Goal: Information Seeking & Learning: Find contact information

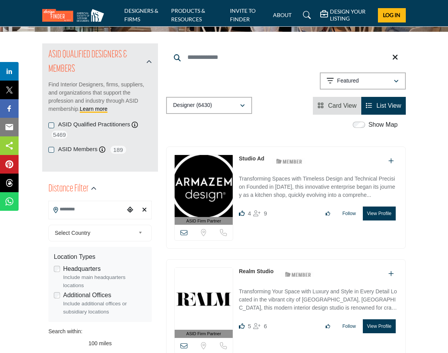
scroll to position [116, 0]
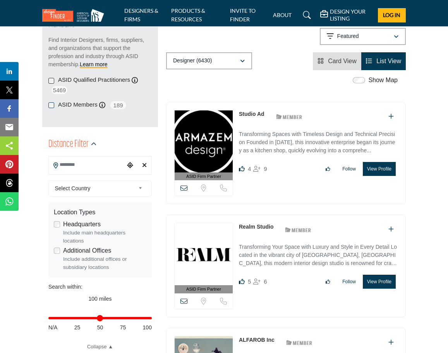
click at [104, 163] on input "Search Location" at bounding box center [87, 164] width 76 height 15
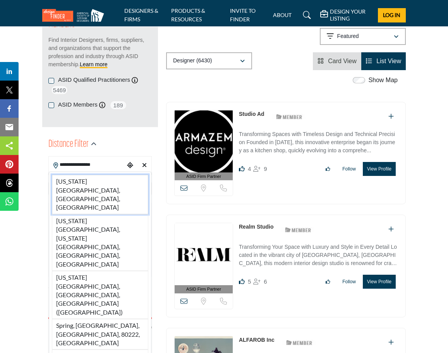
click at [93, 180] on li "Colorado Springs, CO, USA" at bounding box center [100, 195] width 96 height 40
type input "**********"
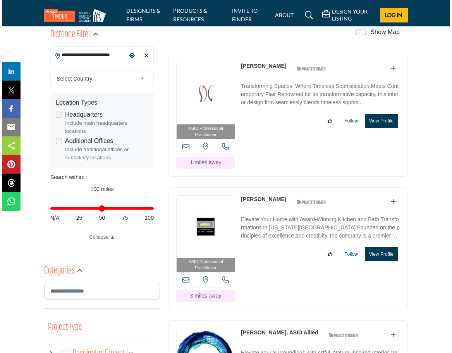
scroll to position [155, 0]
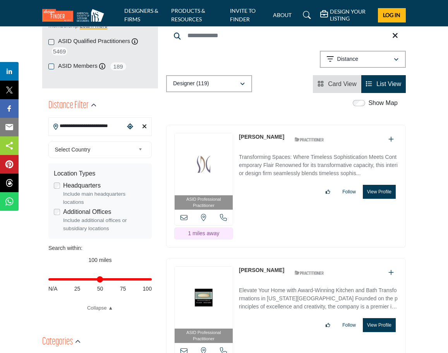
click at [374, 318] on button "View Profile" at bounding box center [379, 325] width 33 height 14
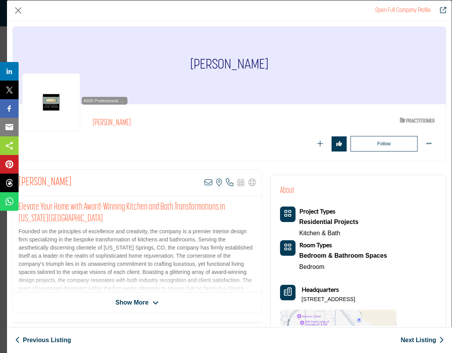
click at [140, 299] on span "Show More" at bounding box center [131, 302] width 33 height 9
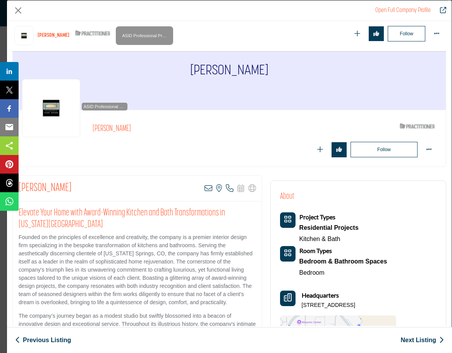
scroll to position [3, 0]
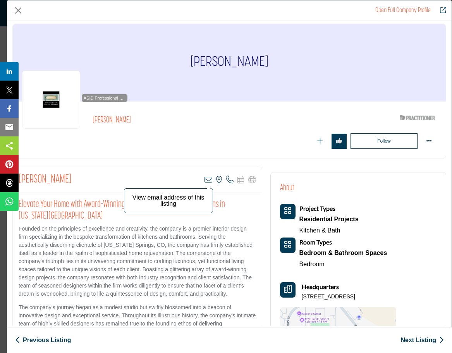
click at [207, 183] on icon "Company Data Modal" at bounding box center [209, 180] width 8 height 8
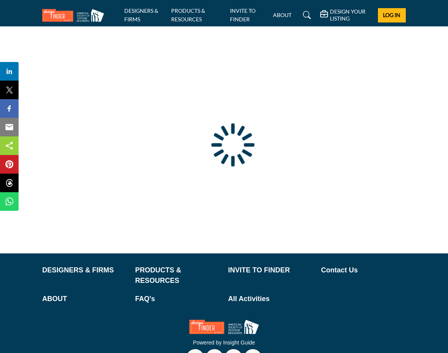
type input "**********"
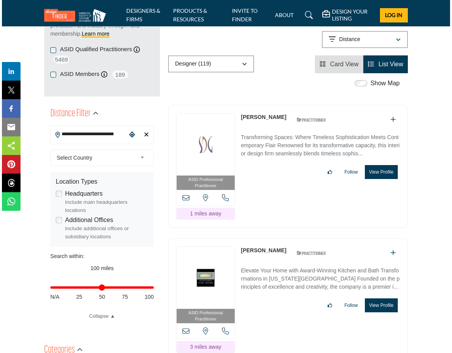
scroll to position [194, 0]
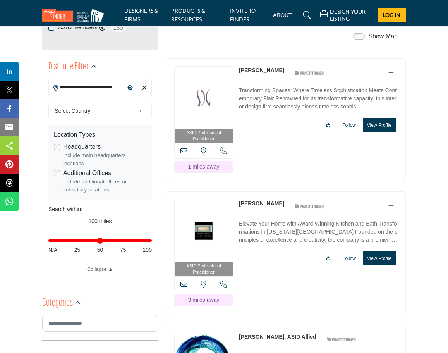
click at [375, 265] on button "View Profile" at bounding box center [379, 258] width 33 height 14
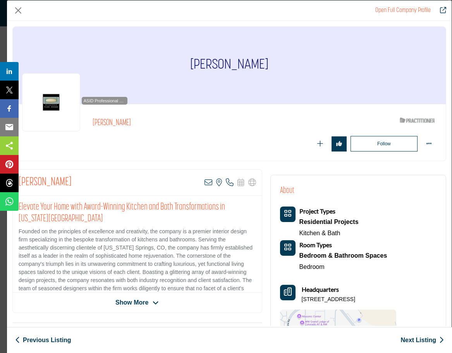
click at [126, 301] on span "Show More" at bounding box center [131, 302] width 33 height 9
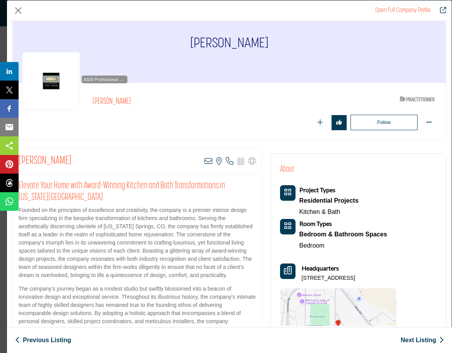
scroll to position [0, 0]
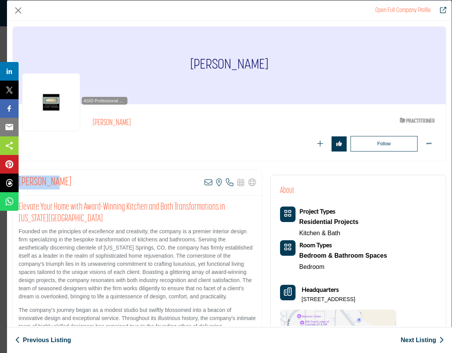
drag, startPoint x: 63, startPoint y: 184, endPoint x: 21, endPoint y: 181, distance: 41.9
click at [21, 181] on div "Mark Plush View email address of this listing View the location of this listing…" at bounding box center [137, 183] width 249 height 26
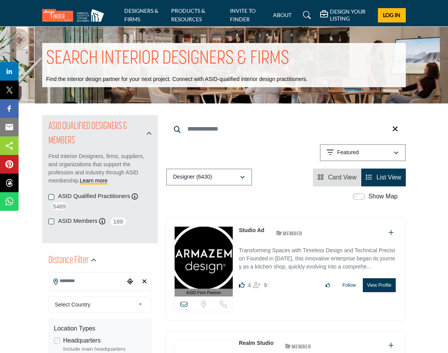
click at [129, 280] on icon "Choose your current location" at bounding box center [130, 281] width 6 height 6
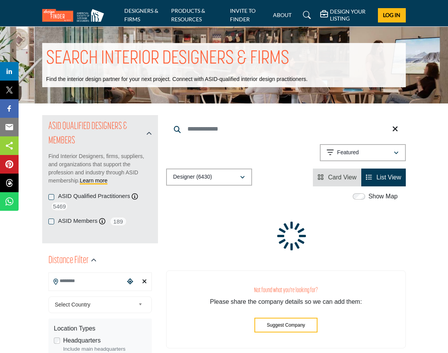
click at [108, 285] on input "Search Location" at bounding box center [87, 280] width 76 height 15
type input "**********"
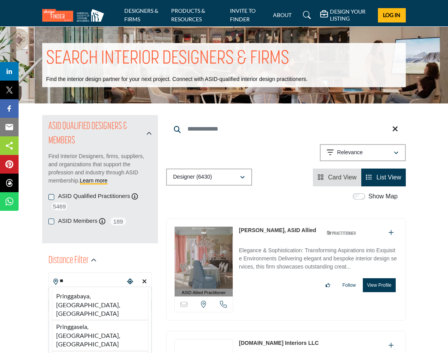
type input "*"
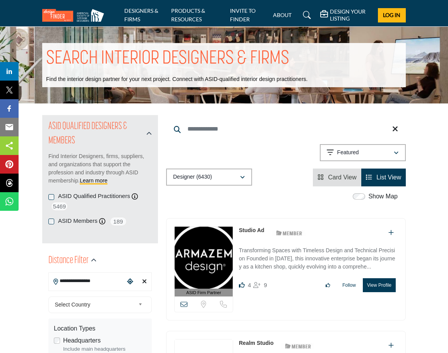
type input "**********"
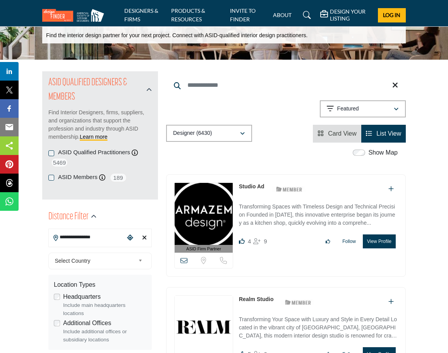
scroll to position [194, 0]
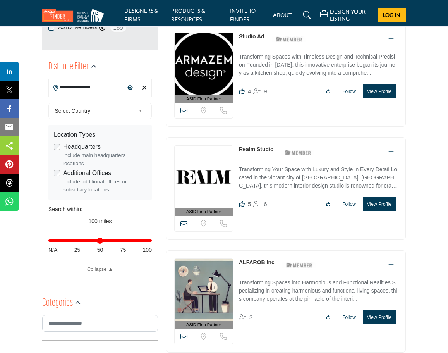
click at [92, 108] on span "Select Country" at bounding box center [95, 110] width 80 height 9
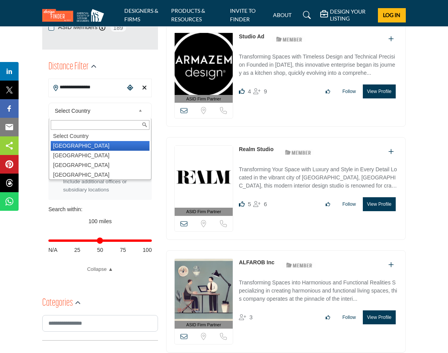
click at [90, 148] on li "United States" at bounding box center [100, 146] width 99 height 10
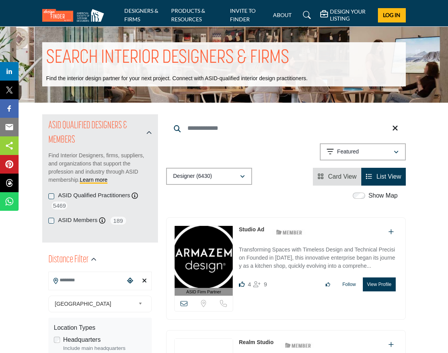
scroll to position [0, 0]
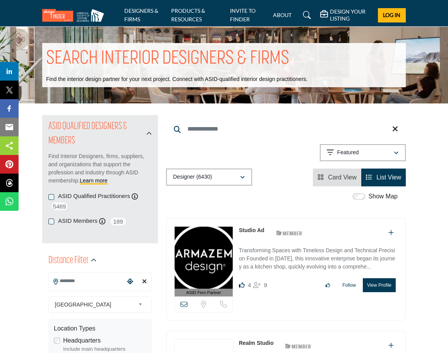
click at [88, 287] on input "Search Location" at bounding box center [87, 280] width 76 height 15
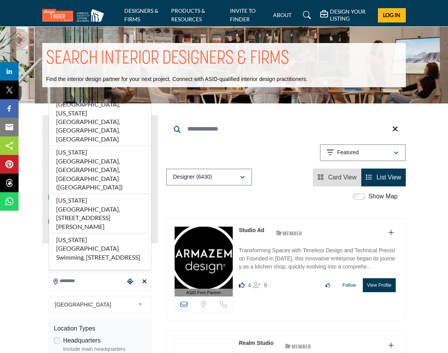
drag, startPoint x: 105, startPoint y: 141, endPoint x: 31, endPoint y: 345, distance: 216.9
click at [105, 89] on li "[US_STATE][GEOGRAPHIC_DATA], [GEOGRAPHIC_DATA], [GEOGRAPHIC_DATA]" at bounding box center [100, 69] width 96 height 39
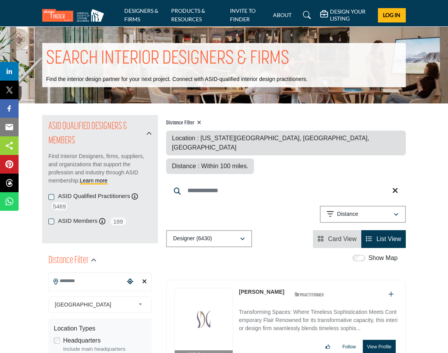
type input "**********"
click at [338, 236] on span "Card View" at bounding box center [342, 239] width 29 height 7
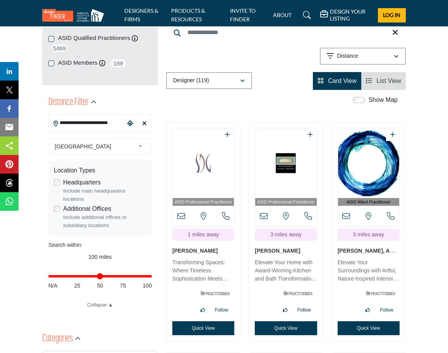
scroll to position [77, 0]
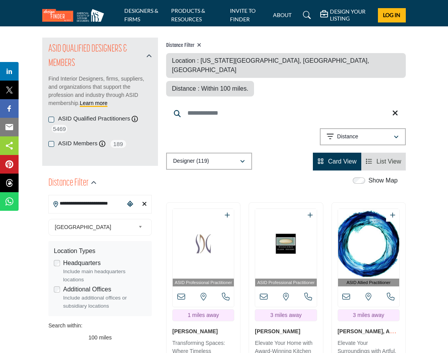
click at [342, 327] on link "[PERSON_NAME], ASID A..." at bounding box center [368, 334] width 61 height 15
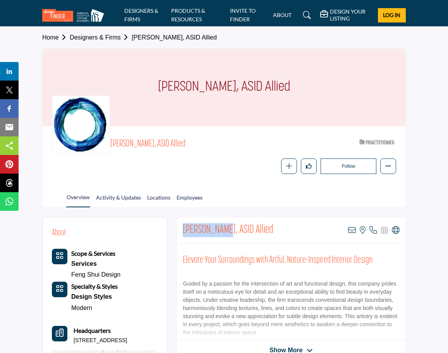
drag, startPoint x: 183, startPoint y: 228, endPoint x: 222, endPoint y: 221, distance: 39.7
click at [222, 221] on div "Laura Cefalo, ASID Allied View email address of this listing View the location …" at bounding box center [291, 230] width 229 height 26
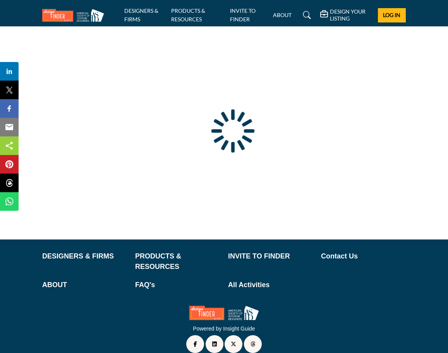
type input "**********"
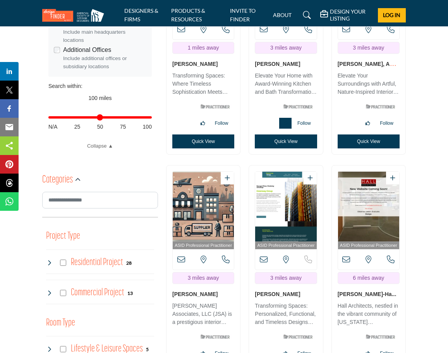
scroll to position [465, 0]
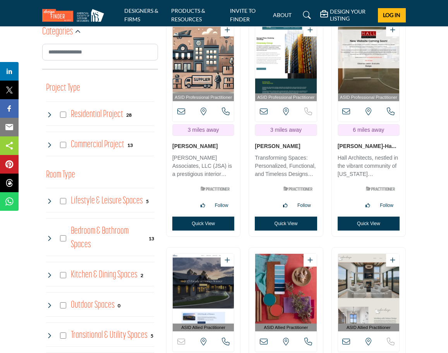
click at [197, 149] on link "[PERSON_NAME]" at bounding box center [194, 146] width 45 height 6
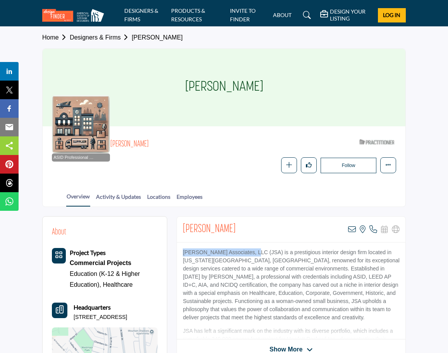
drag, startPoint x: 184, startPoint y: 252, endPoint x: 253, endPoint y: 245, distance: 69.7
click at [253, 245] on div "[PERSON_NAME] Associates, LLC (JSA) is a prestigious interior design firm locat…" at bounding box center [291, 291] width 229 height 97
click at [105, 40] on link "Designers & Firms" at bounding box center [101, 37] width 62 height 7
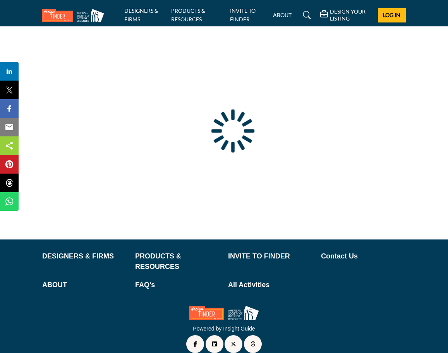
type input "**********"
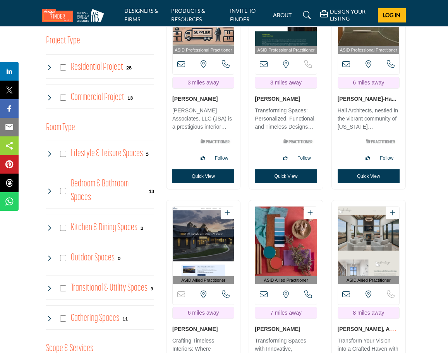
scroll to position [387, 0]
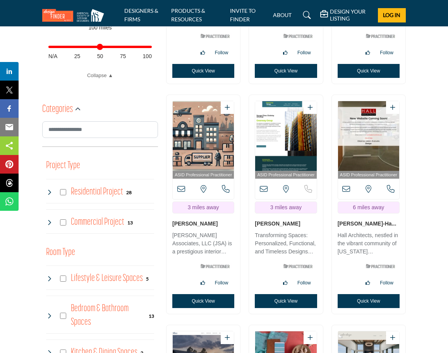
click at [110, 192] on h4 "Residential Project" at bounding box center [97, 192] width 52 height 14
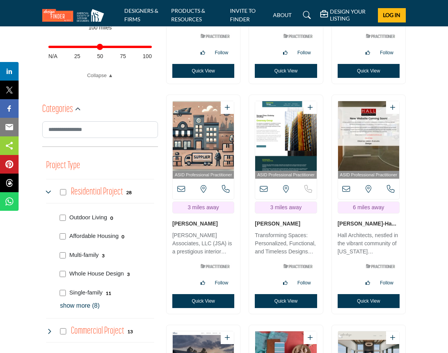
click at [75, 307] on p "show more (8)" at bounding box center [107, 305] width 94 height 9
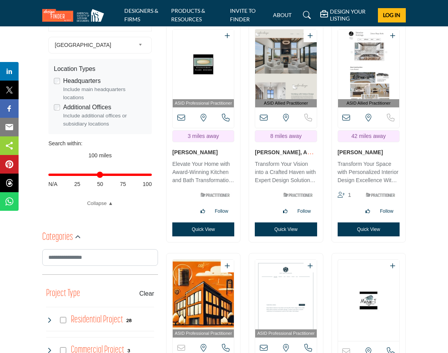
scroll to position [271, 0]
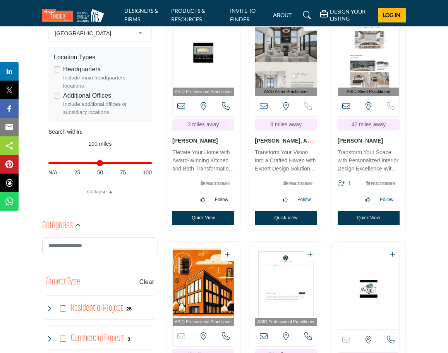
click at [272, 174] on p "Transform Your Vision into a Crafted Haven with Expert Design Solutions This es…" at bounding box center [286, 161] width 62 height 26
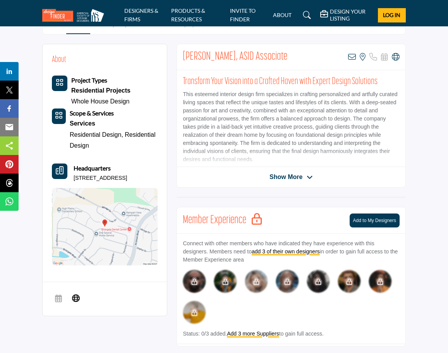
scroll to position [155, 0]
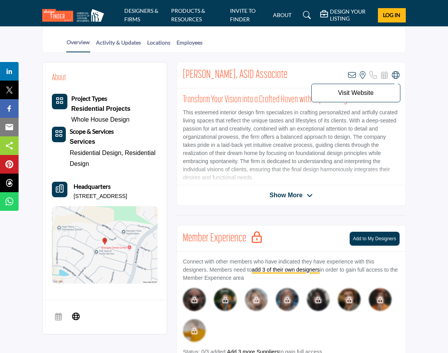
click at [396, 76] on icon at bounding box center [396, 75] width 8 height 8
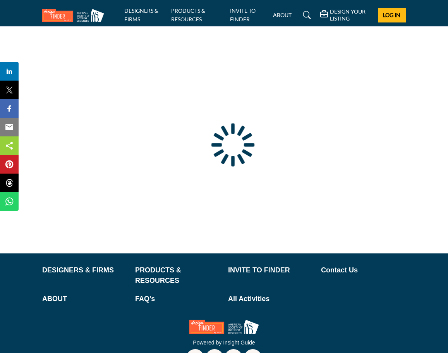
scroll to position [24, 0]
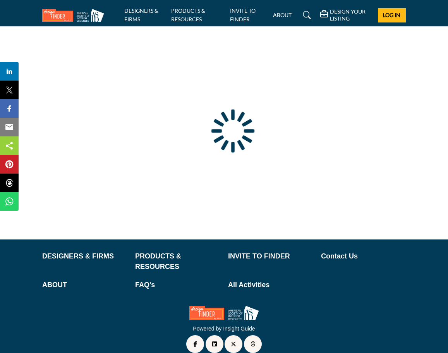
type input "**********"
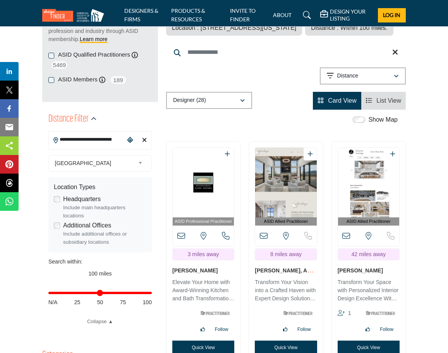
scroll to position [232, 0]
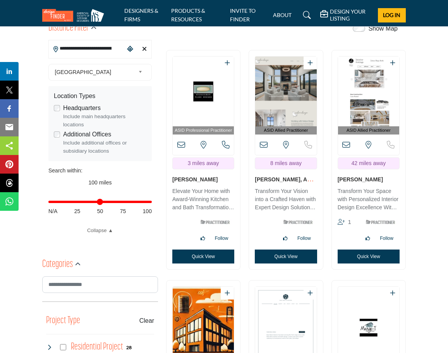
click at [341, 182] on link "Michelle Chapman" at bounding box center [360, 179] width 45 height 6
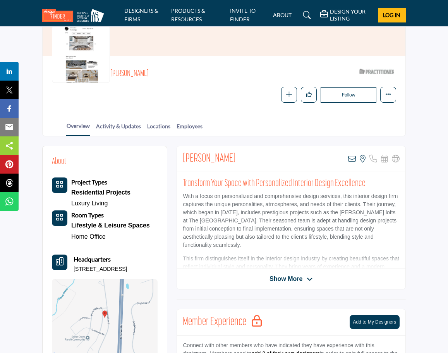
scroll to position [77, 0]
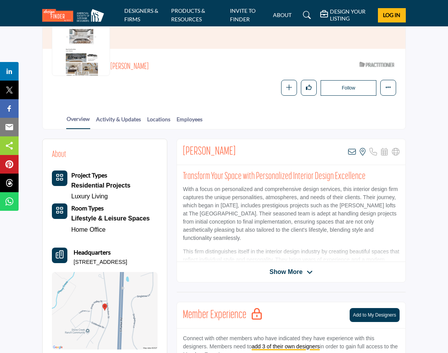
click at [280, 267] on span "Show More" at bounding box center [286, 271] width 33 height 9
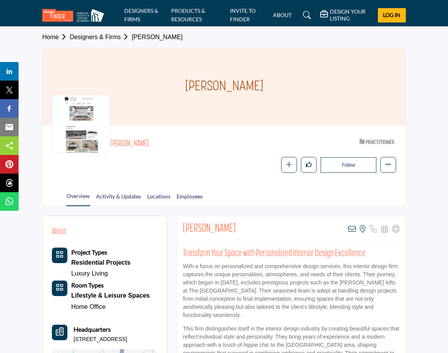
scroll to position [0, 0]
drag, startPoint x: 184, startPoint y: 226, endPoint x: 253, endPoint y: 215, distance: 70.7
drag, startPoint x: 231, startPoint y: 221, endPoint x: 204, endPoint y: 292, distance: 76.0
click at [204, 292] on p "With a focus on personalized and comprehensive design services, this interior d…" at bounding box center [291, 291] width 217 height 57
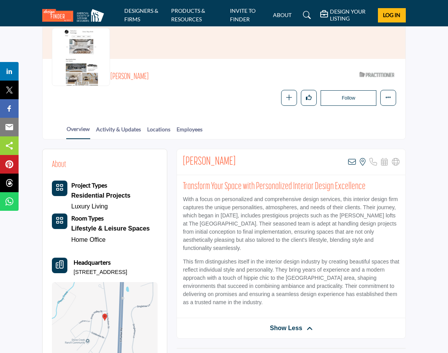
scroll to position [77, 0]
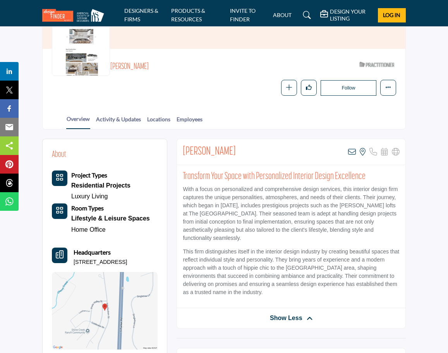
drag, startPoint x: 185, startPoint y: 149, endPoint x: 256, endPoint y: 133, distance: 72.3
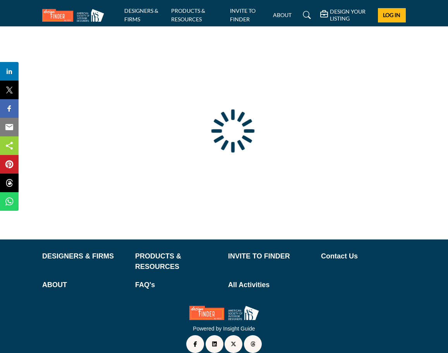
type input "**********"
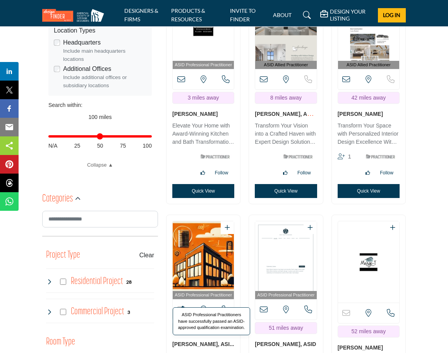
scroll to position [504, 0]
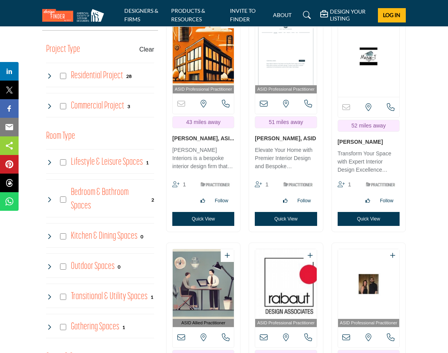
click at [214, 141] on link "[PERSON_NAME], ASI..." at bounding box center [203, 138] width 62 height 6
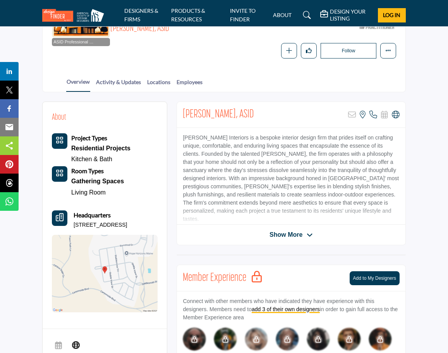
scroll to position [155, 0]
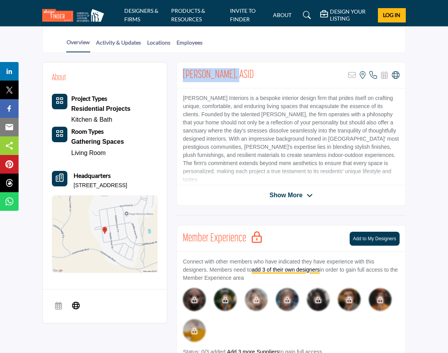
drag, startPoint x: 186, startPoint y: 77, endPoint x: 234, endPoint y: 64, distance: 50.5
click at [234, 64] on div "Marcia Sweigert, ASID Sorry, but this listing is on a subscription plan which d…" at bounding box center [291, 75] width 229 height 26
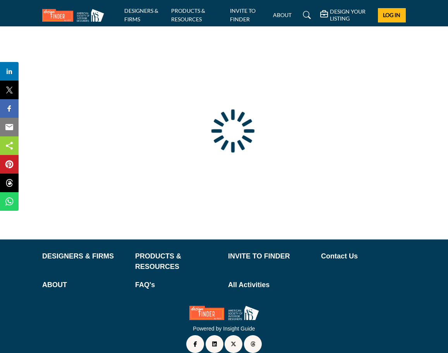
type input "**********"
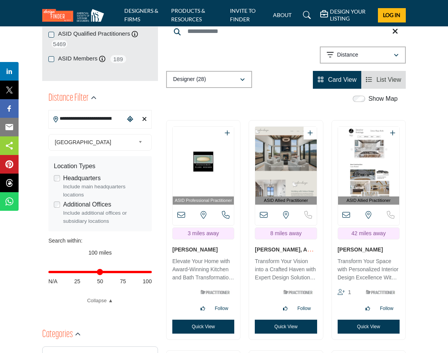
scroll to position [232, 0]
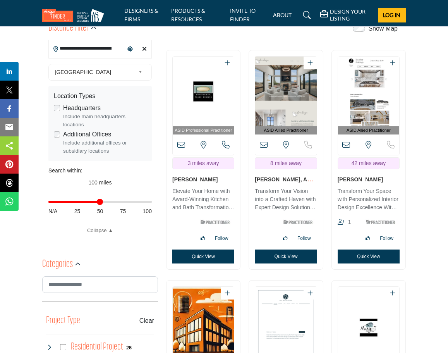
drag, startPoint x: 148, startPoint y: 201, endPoint x: 102, endPoint y: 206, distance: 45.6
type input "**"
click at [102, 203] on input "Distance in miles" at bounding box center [99, 202] width 103 height 2
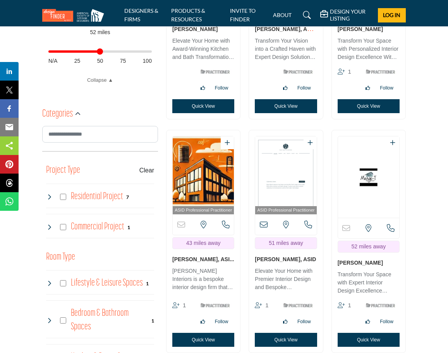
scroll to position [426, 0]
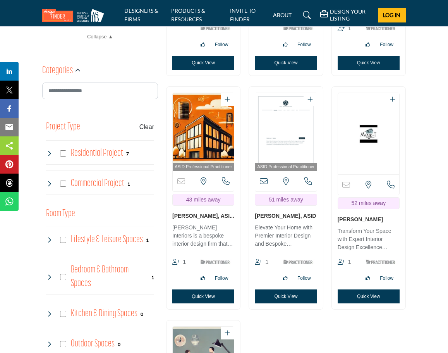
click at [259, 219] on link "Emily Leach, ASID" at bounding box center [285, 216] width 61 height 6
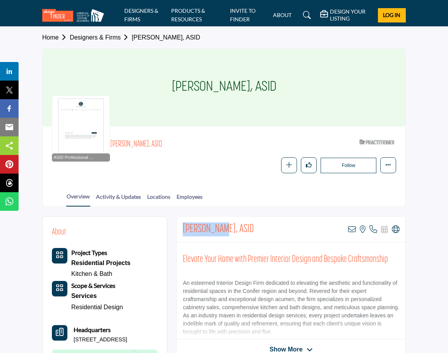
drag, startPoint x: 182, startPoint y: 230, endPoint x: 220, endPoint y: 225, distance: 39.0
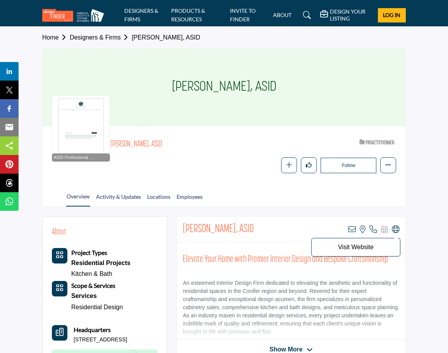
click at [394, 231] on icon at bounding box center [396, 229] width 8 height 8
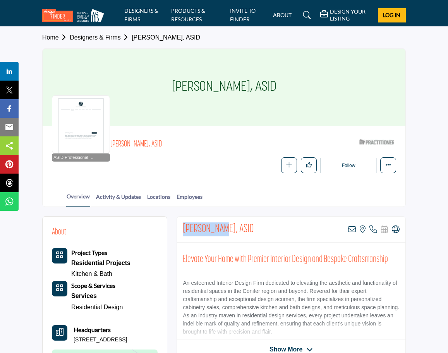
drag, startPoint x: 182, startPoint y: 229, endPoint x: 220, endPoint y: 221, distance: 39.1
click at [220, 221] on div "Emily Leach, ASID View email address of this listing View the location of this …" at bounding box center [291, 230] width 229 height 26
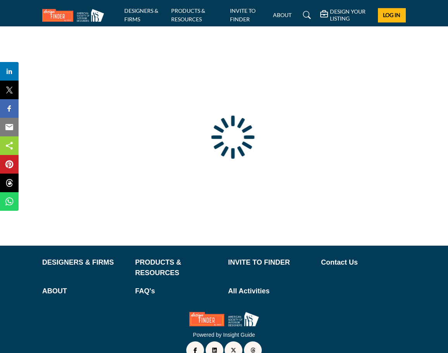
scroll to position [24, 0]
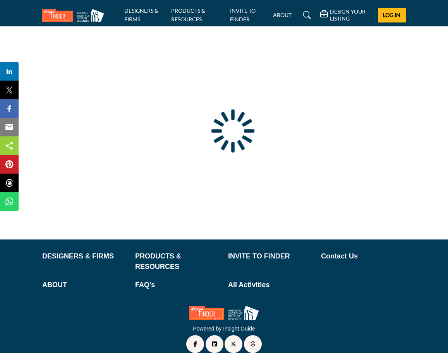
type input "**********"
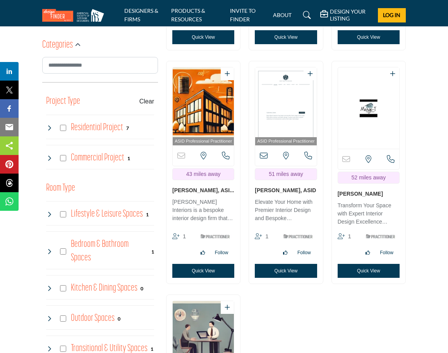
scroll to position [504, 0]
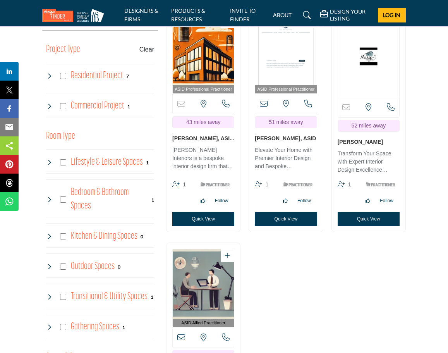
click at [370, 145] on link "[PERSON_NAME]" at bounding box center [360, 142] width 45 height 6
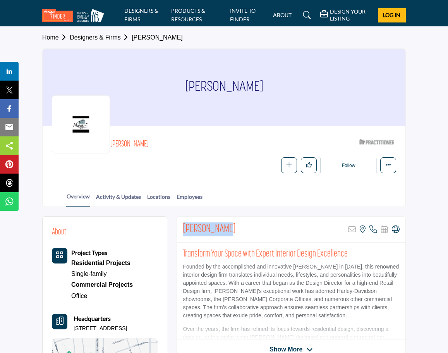
drag, startPoint x: 182, startPoint y: 229, endPoint x: 229, endPoint y: 226, distance: 47.7
click at [229, 226] on div "Margo Togher Sorry, but this listing is on a subscription plan which does not a…" at bounding box center [291, 230] width 229 height 26
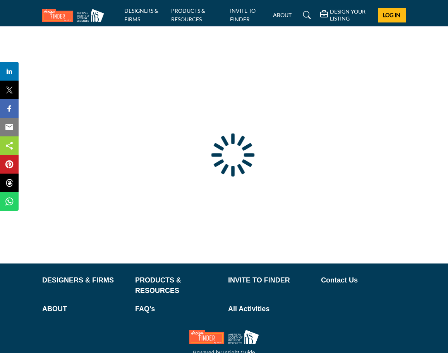
scroll to position [24, 0]
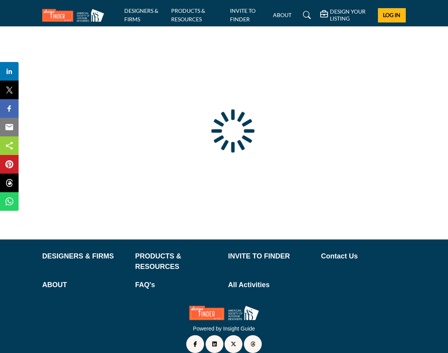
type input "**********"
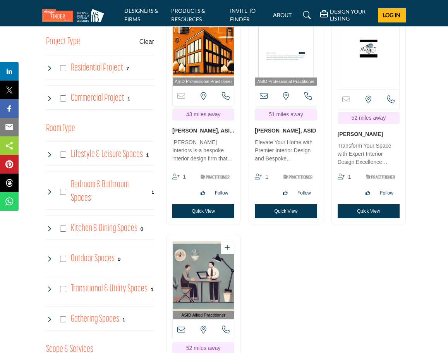
scroll to position [581, 0]
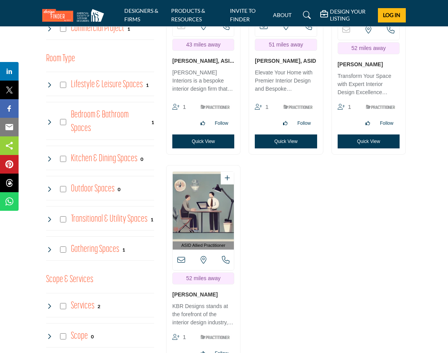
click at [191, 298] on link "[PERSON_NAME]" at bounding box center [194, 294] width 45 height 6
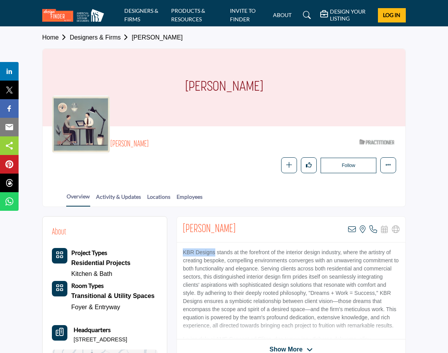
drag, startPoint x: 183, startPoint y: 253, endPoint x: 214, endPoint y: 252, distance: 31.0
click at [214, 252] on p "KBR Designs stands at the forefront of the interior design industry, where the …" at bounding box center [291, 288] width 217 height 81
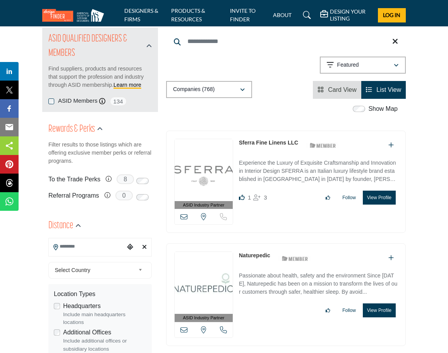
scroll to position [77, 0]
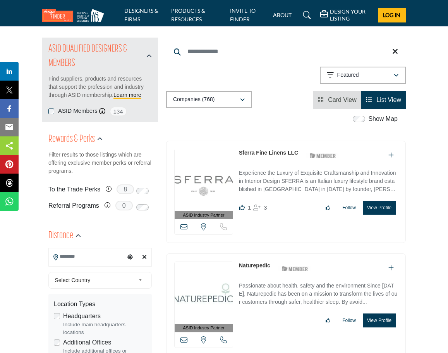
click at [94, 260] on input "Search Location" at bounding box center [87, 256] width 76 height 15
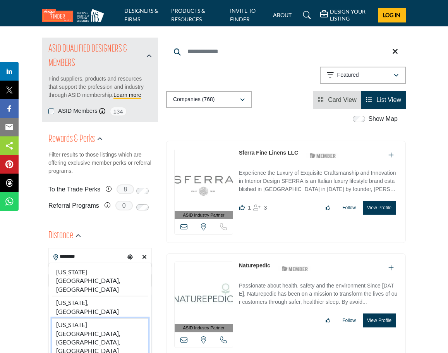
click at [84, 318] on li "[US_STATE][GEOGRAPHIC_DATA], [GEOGRAPHIC_DATA], [GEOGRAPHIC_DATA]" at bounding box center [100, 338] width 96 height 40
type input "**********"
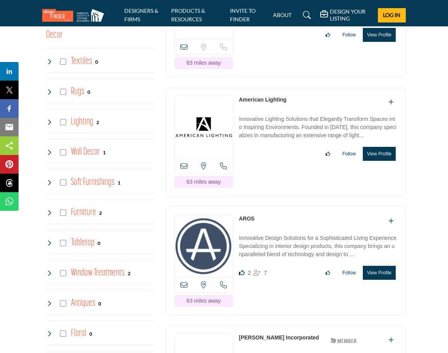
scroll to position [1201, 0]
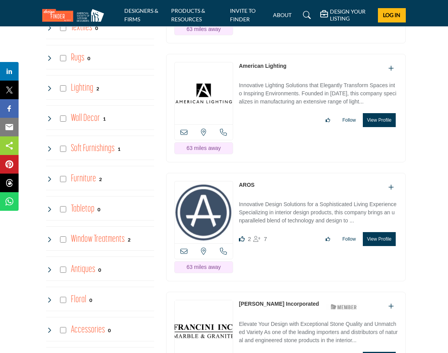
click at [74, 85] on h4 "Lighting" at bounding box center [82, 88] width 22 height 14
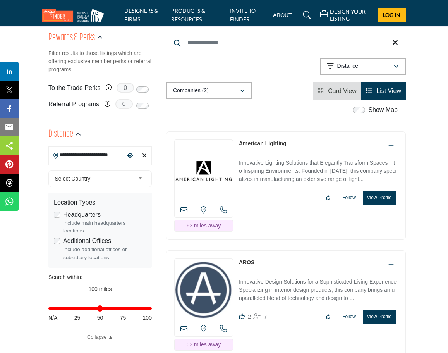
scroll to position [194, 0]
